Goal: Information Seeking & Learning: Learn about a topic

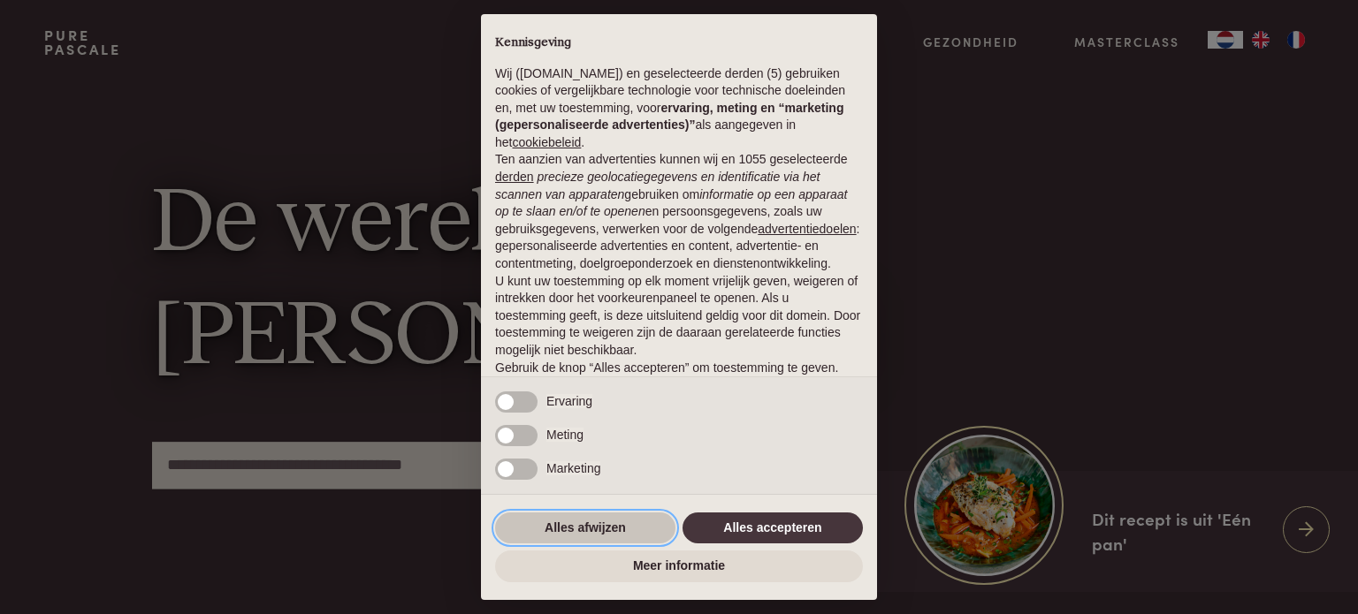
click at [625, 530] on button "Alles afwijzen" at bounding box center [585, 529] width 180 height 32
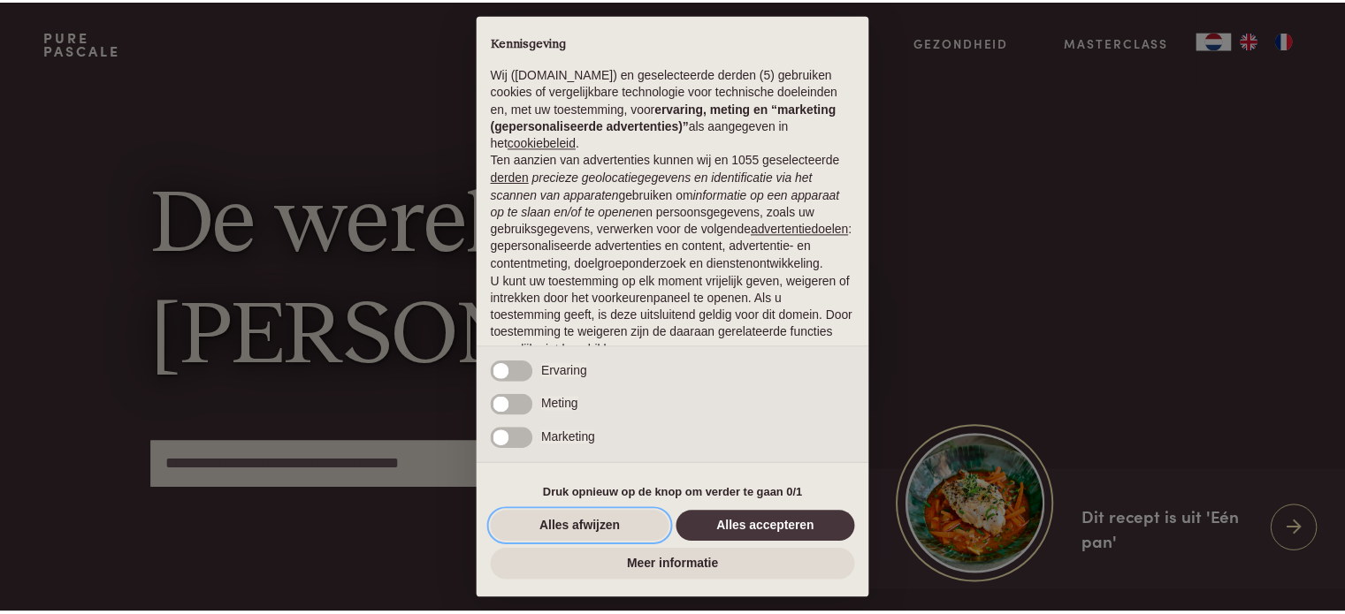
scroll to position [95, 0]
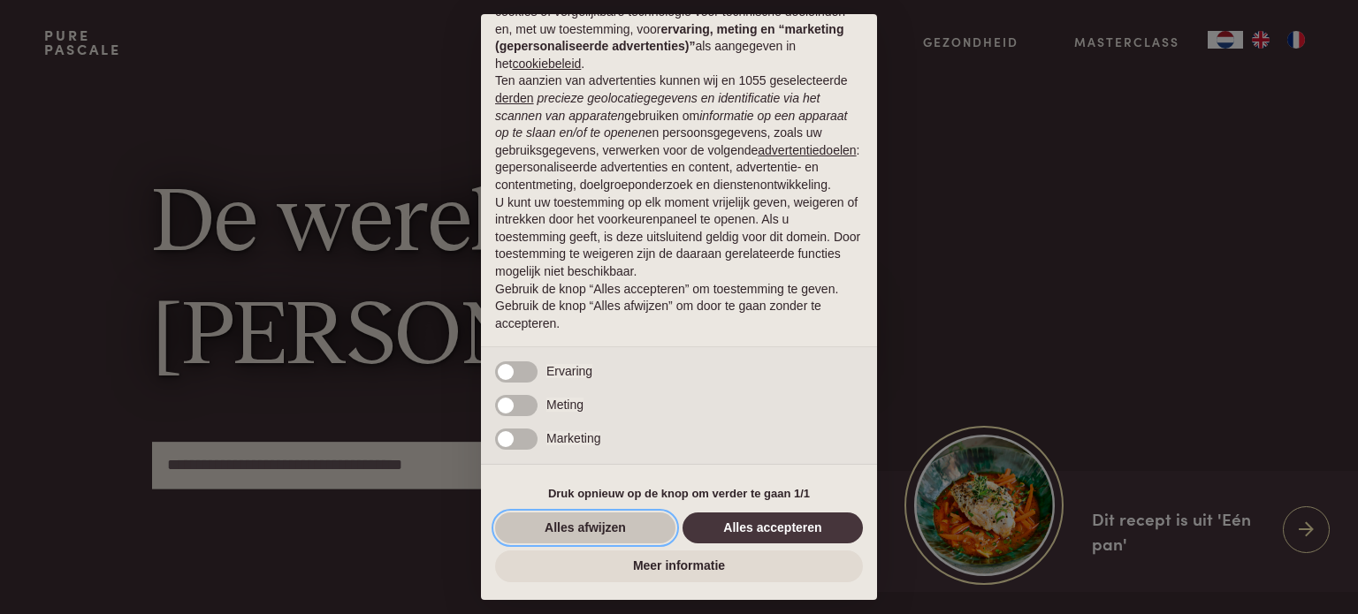
click at [626, 529] on button "Alles afwijzen" at bounding box center [585, 529] width 180 height 32
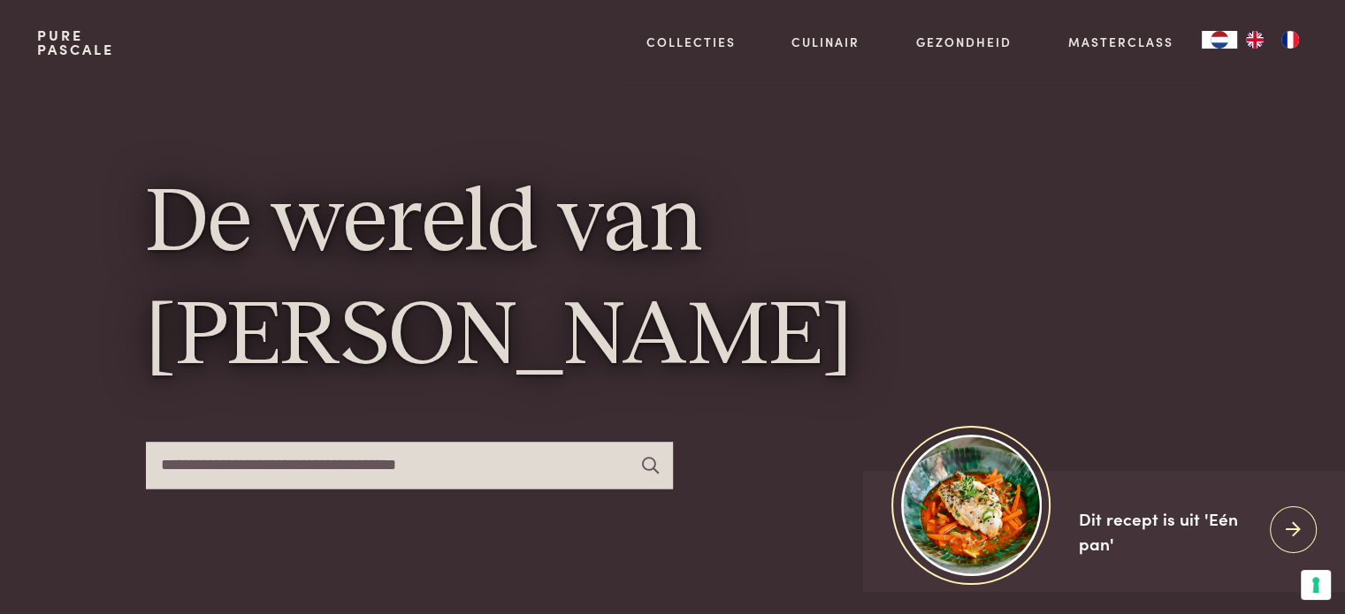
click at [1285, 42] on img "FR" at bounding box center [1289, 40] width 21 height 18
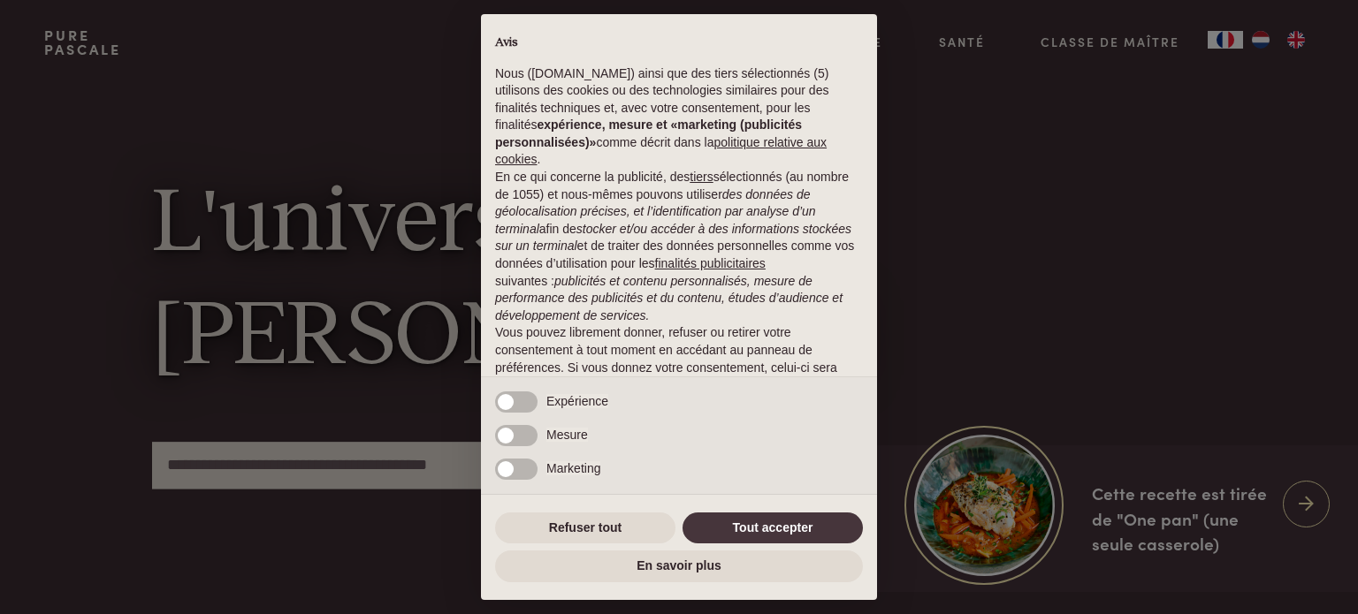
click at [1137, 201] on div "× Avis Nous ([DOMAIN_NAME]) ainsi que des tiers sélectionnés (5) utilisons des …" at bounding box center [679, 307] width 1358 height 614
click at [630, 531] on button "Refuser tout" at bounding box center [585, 529] width 180 height 32
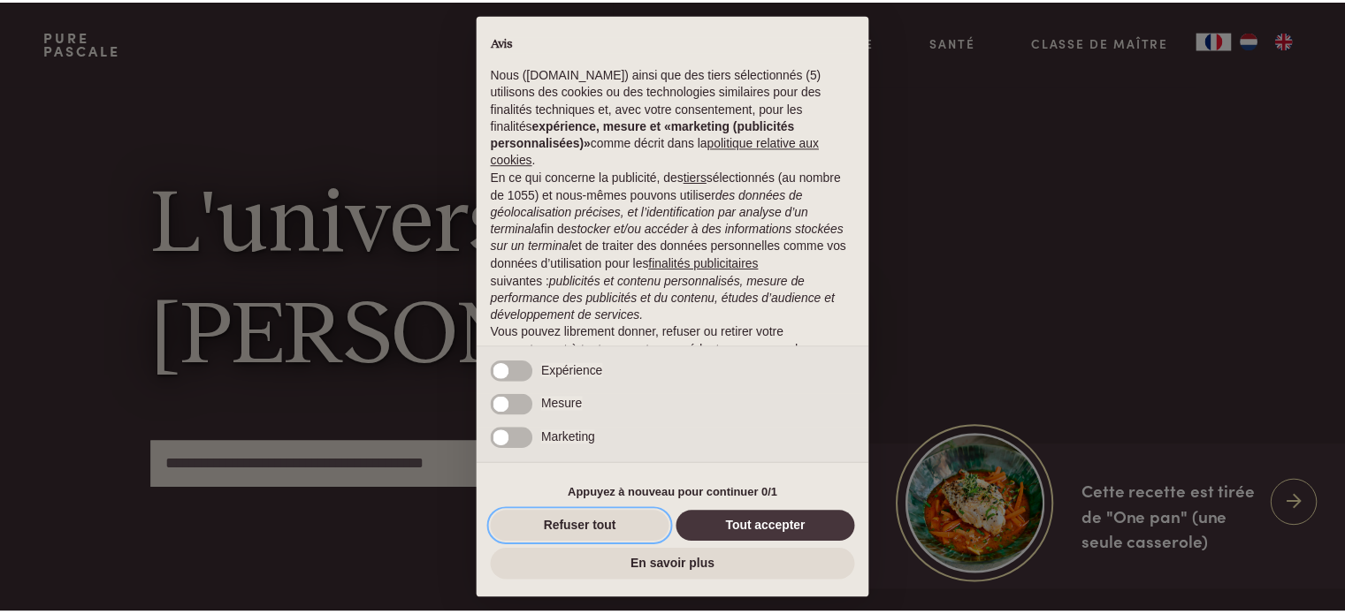
scroll to position [113, 0]
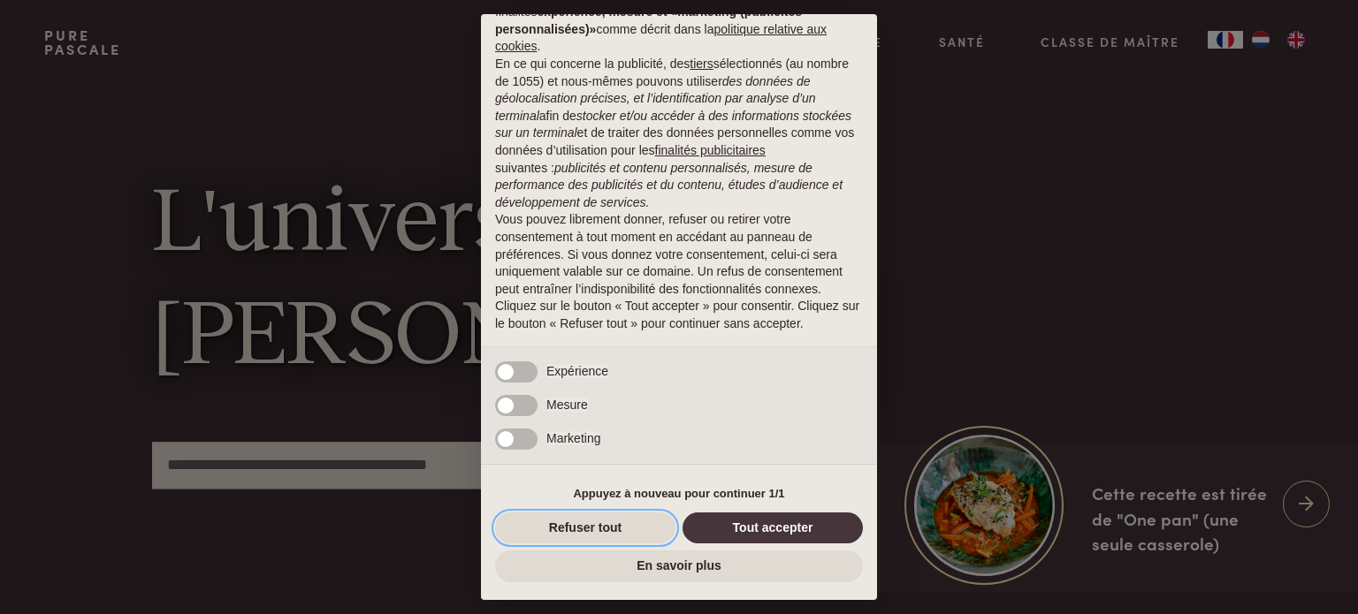
click at [630, 531] on button "Refuser tout" at bounding box center [585, 529] width 180 height 32
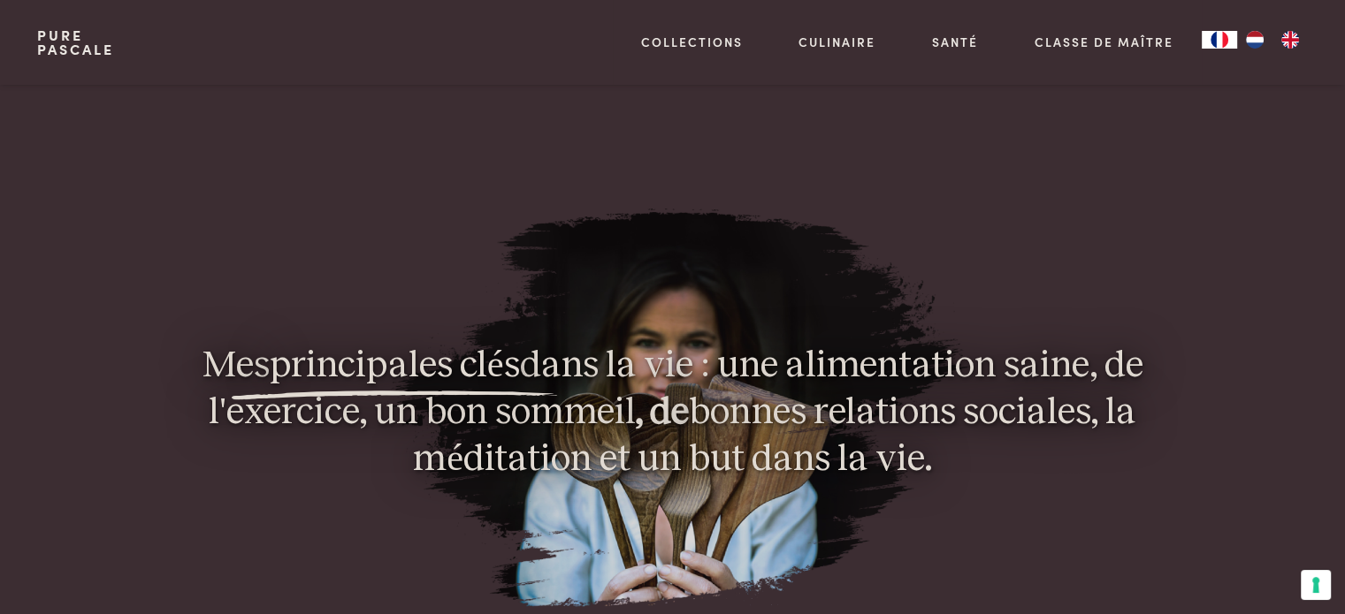
scroll to position [1266, 0]
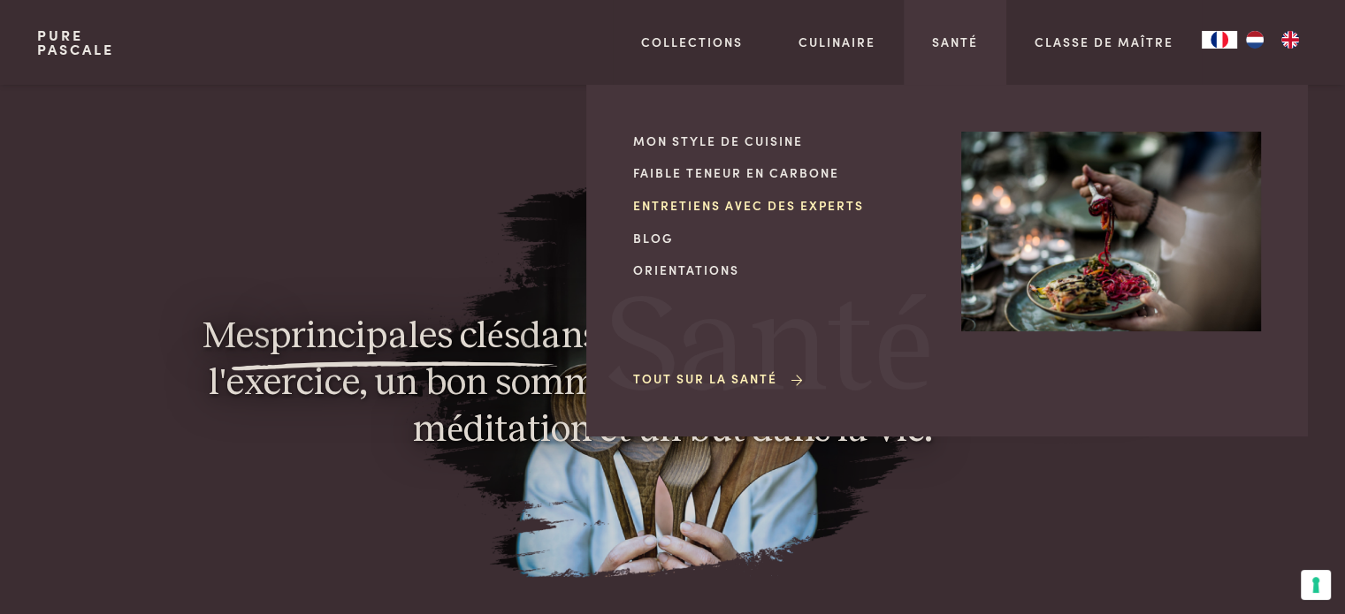
click at [747, 212] on link "Entretiens avec des experts" at bounding box center [783, 205] width 300 height 19
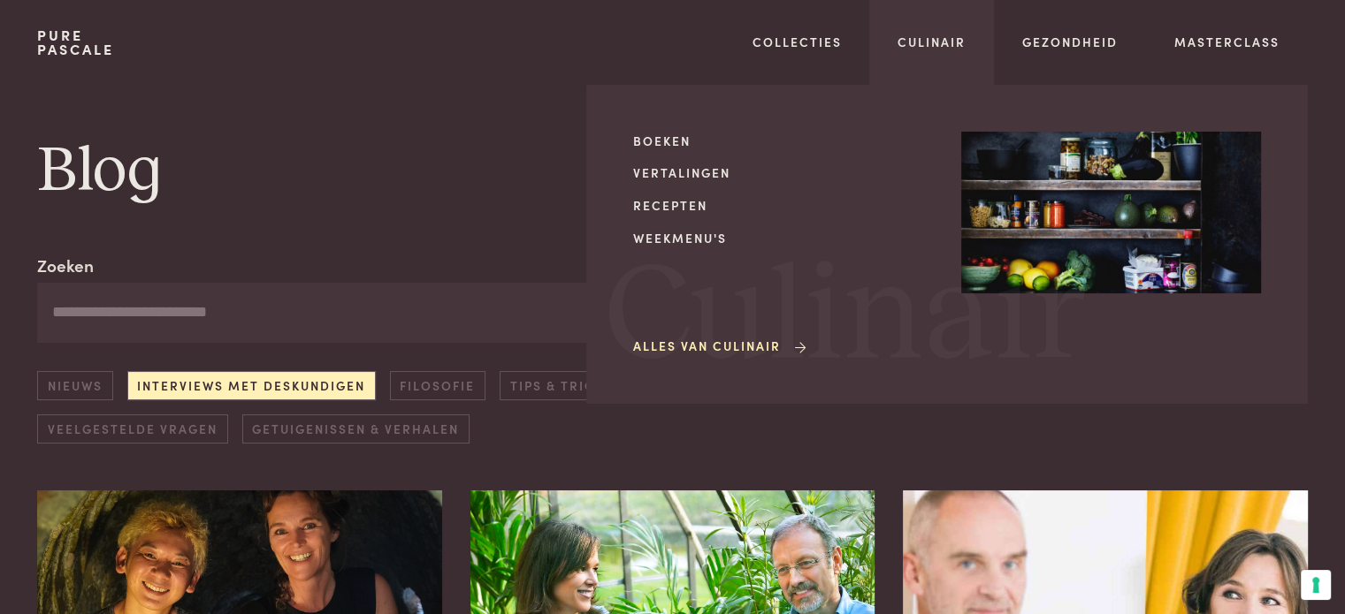
click at [944, 52] on div "Culinair Boeken Vertalingen Recepten Weekmenu's Alles van Culinair Culinair" at bounding box center [931, 42] width 125 height 85
click at [944, 41] on link "Culinair" at bounding box center [931, 42] width 68 height 19
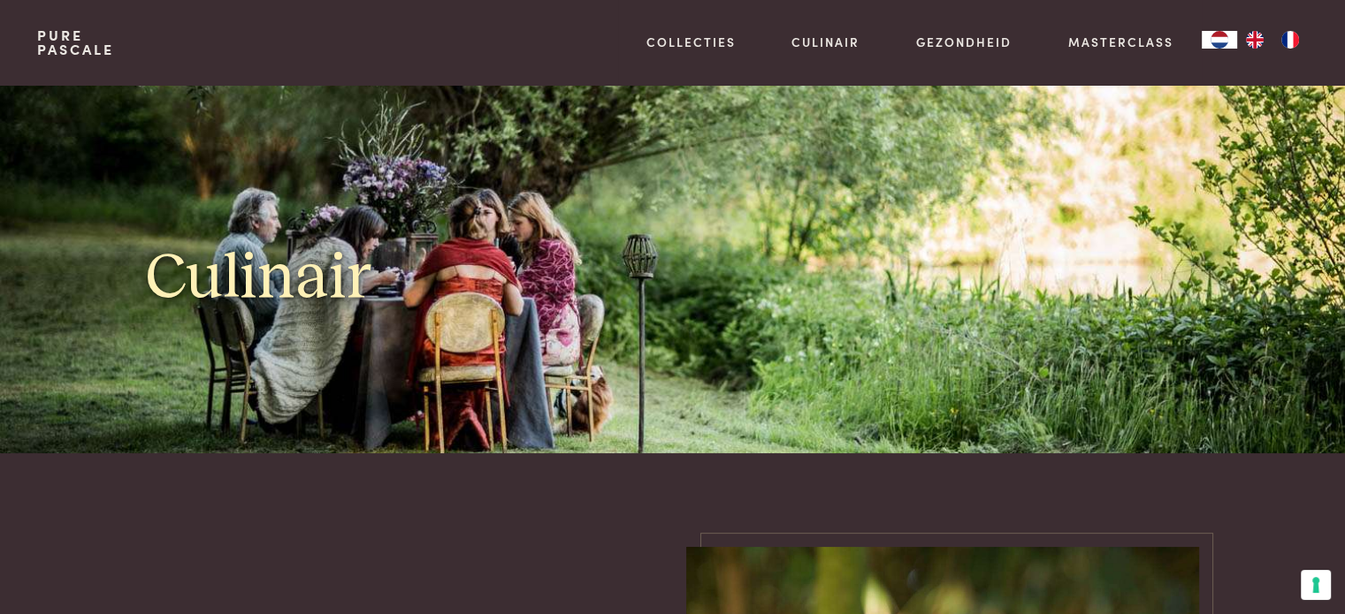
click at [1296, 34] on img "FR" at bounding box center [1289, 40] width 21 height 18
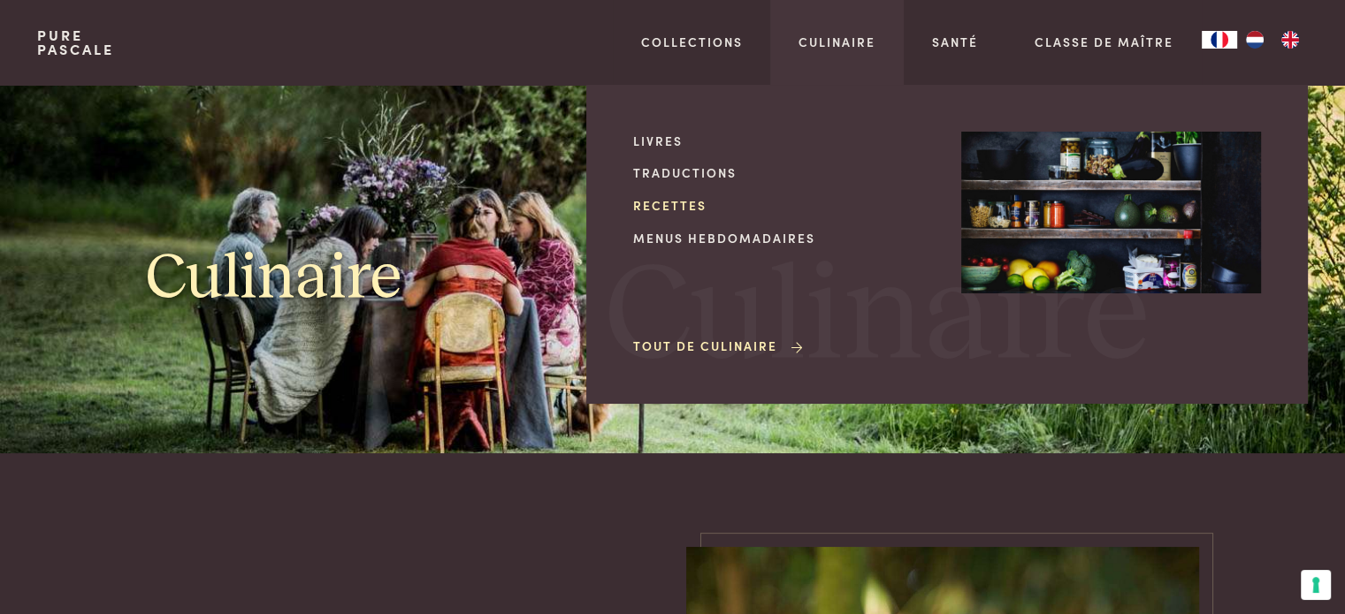
click at [679, 211] on link "Recettes" at bounding box center [783, 205] width 300 height 19
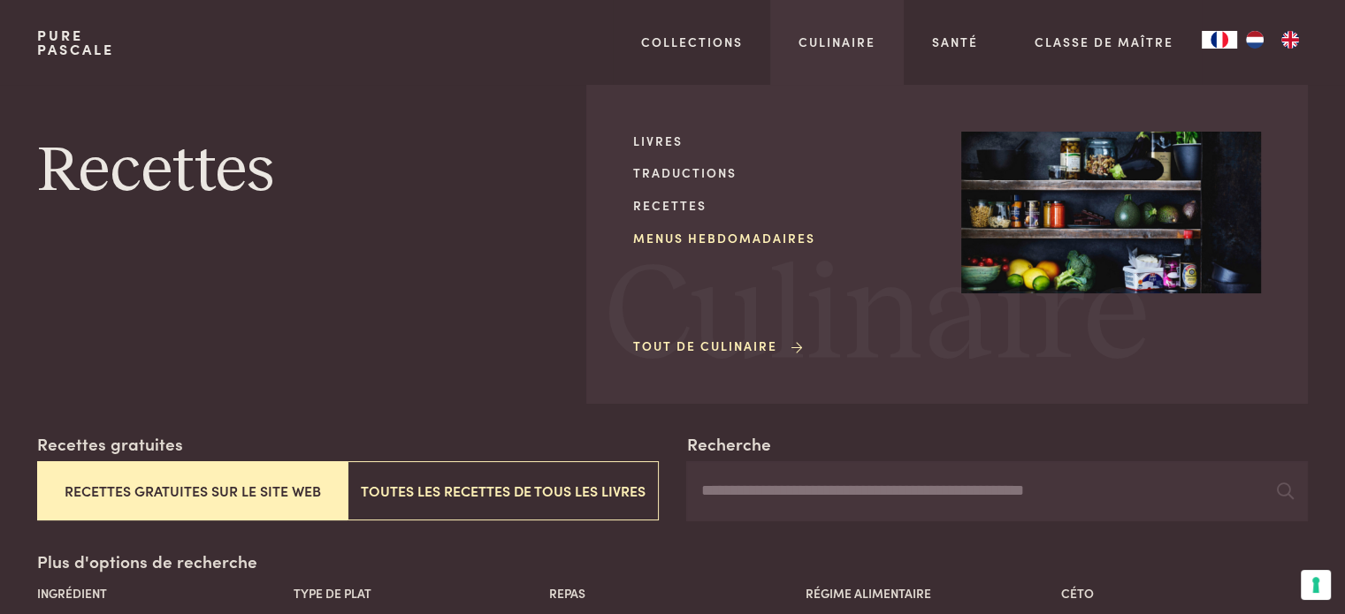
click at [737, 240] on link "Menus hebdomadaires" at bounding box center [783, 238] width 300 height 19
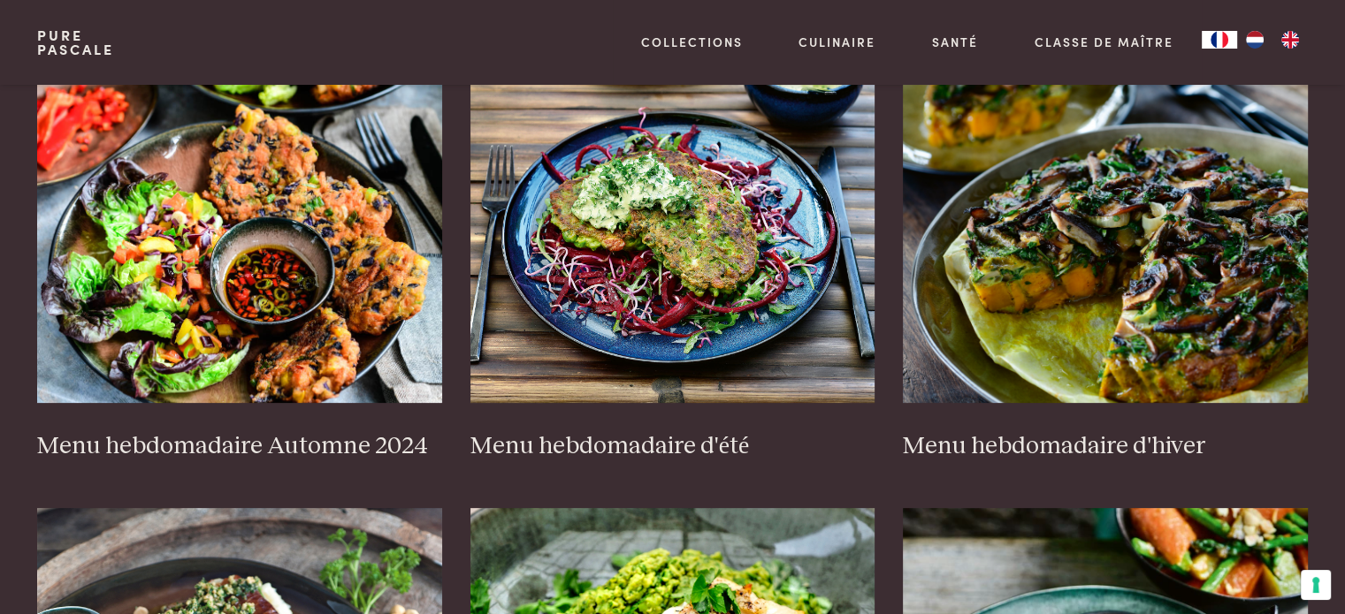
scroll to position [485, 0]
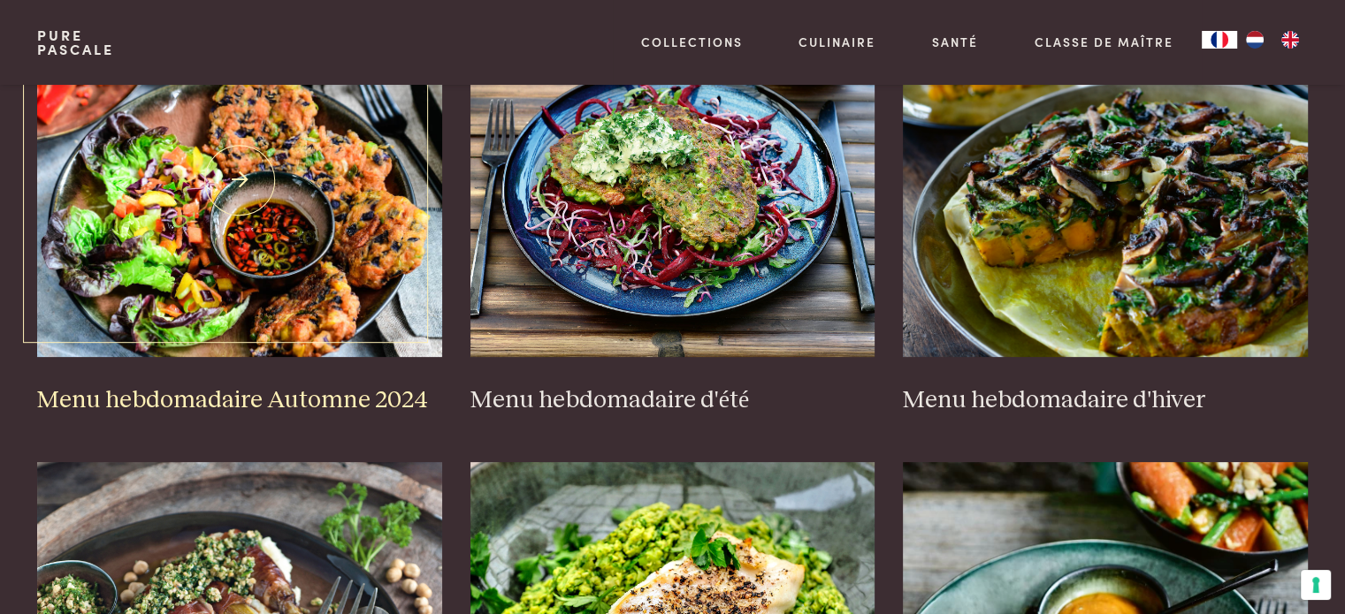
click at [222, 403] on h3 "Menu hebdomadaire Automne 2024" at bounding box center [239, 400] width 405 height 31
